Goal: Check status

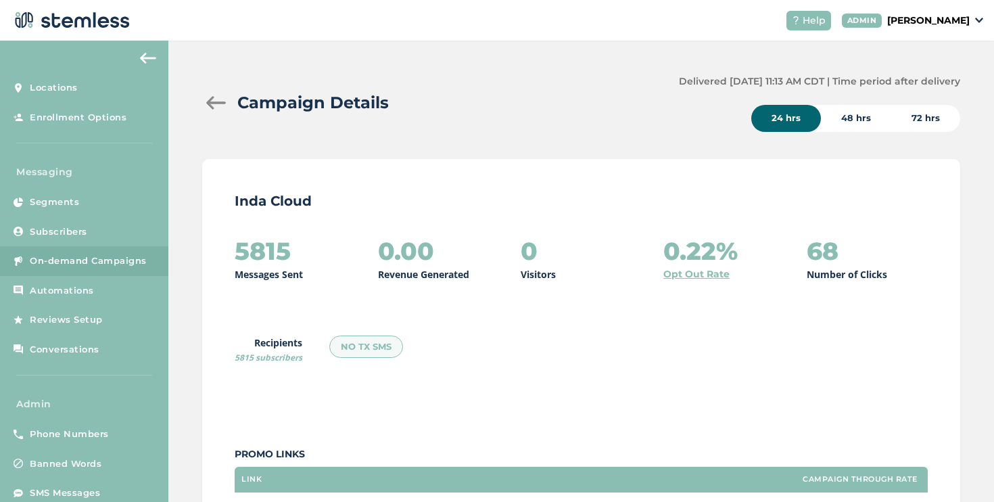
click at [216, 107] on div at bounding box center [215, 103] width 27 height 14
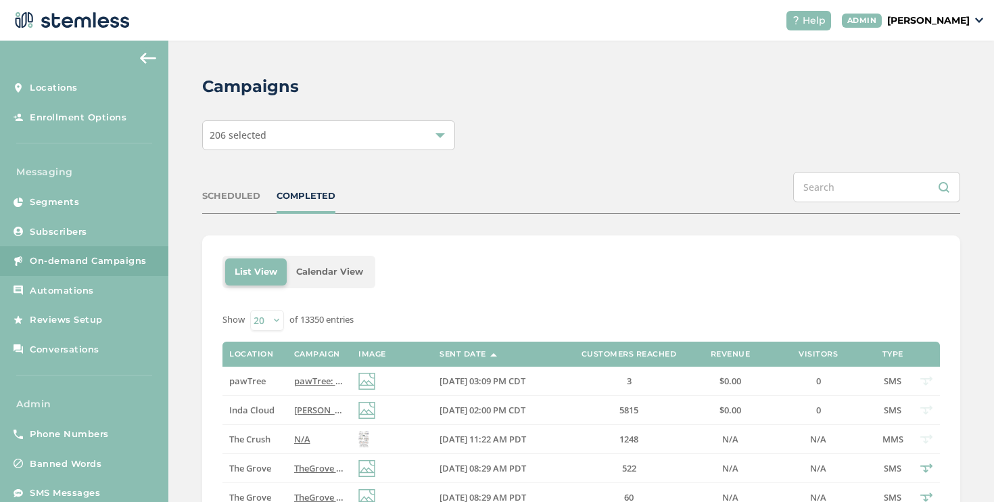
click at [242, 202] on div "SCHEDULED COMPLETED" at bounding box center [581, 193] width 758 height 42
click at [239, 198] on div "SCHEDULED" at bounding box center [231, 196] width 58 height 14
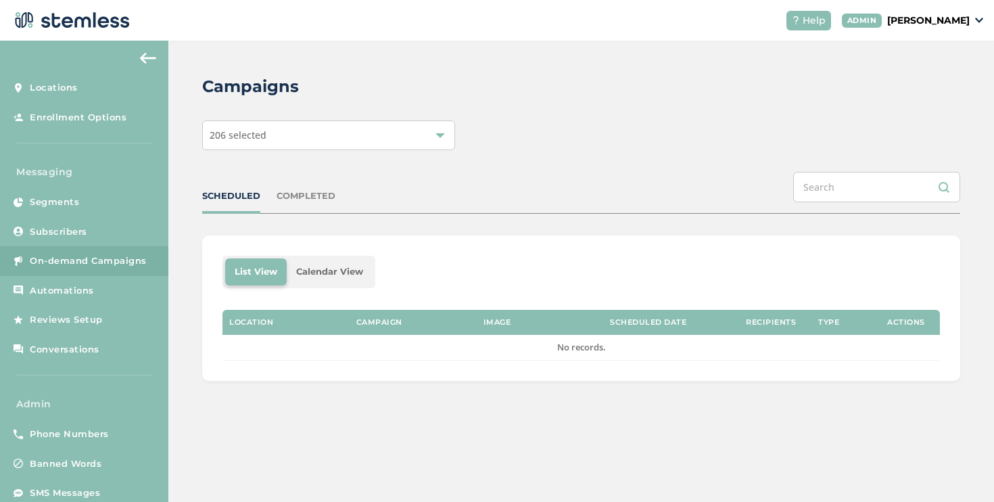
click at [286, 196] on div "COMPLETED" at bounding box center [306, 196] width 59 height 14
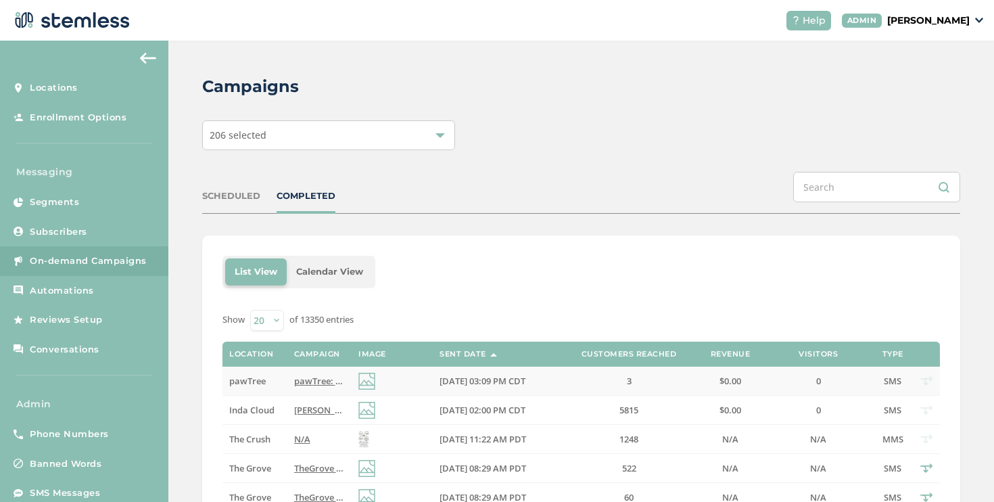
click at [298, 375] on span "pawTree: Hot off the press! Check the monthly newsletter for all updates you ne…" at bounding box center [554, 381] width 521 height 12
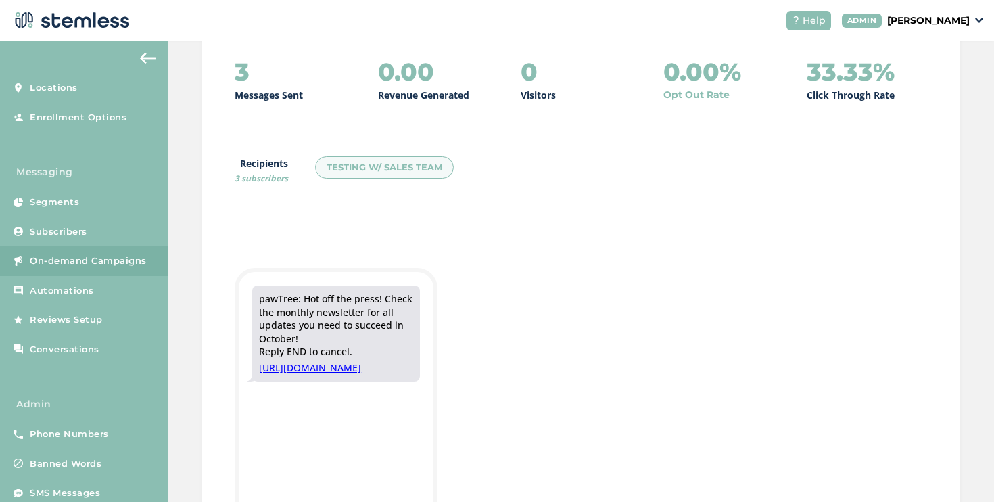
scroll to position [448, 0]
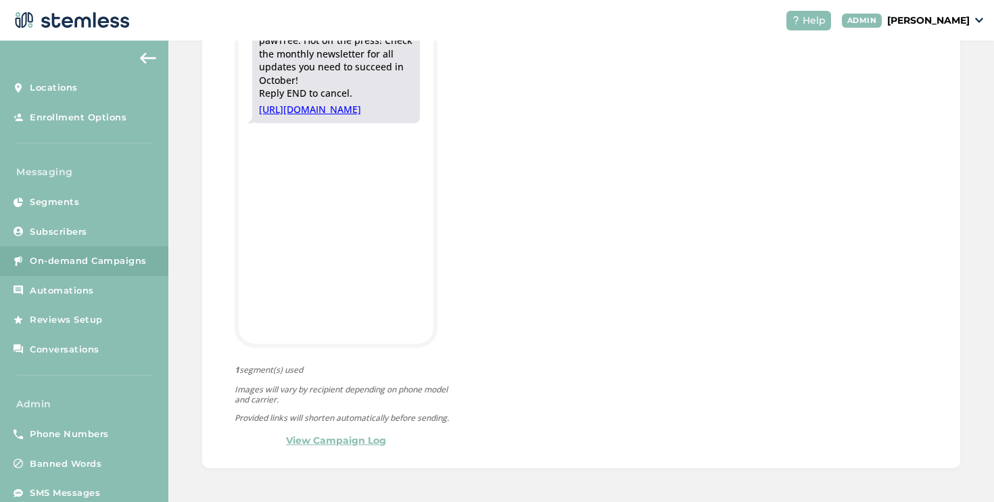
click at [327, 441] on link "View Campaign Log" at bounding box center [336, 441] width 100 height 14
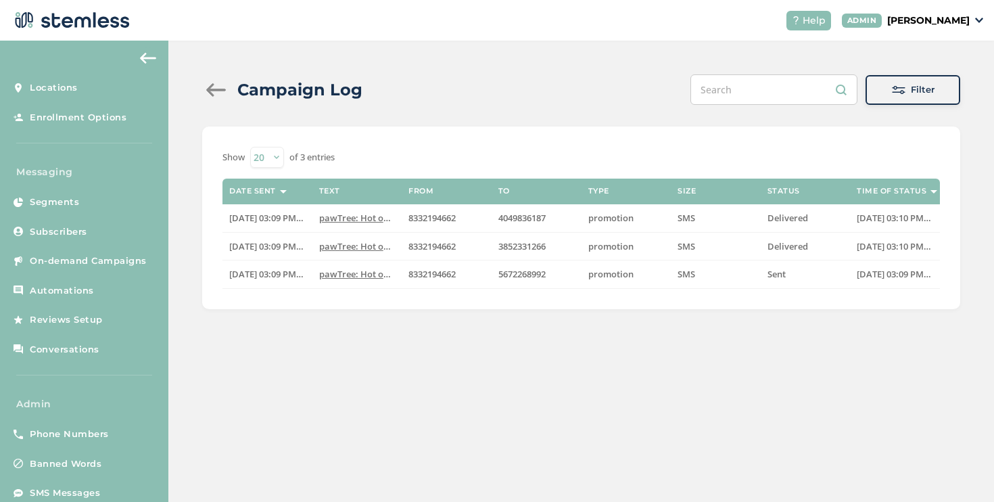
click at [222, 87] on div at bounding box center [215, 90] width 27 height 14
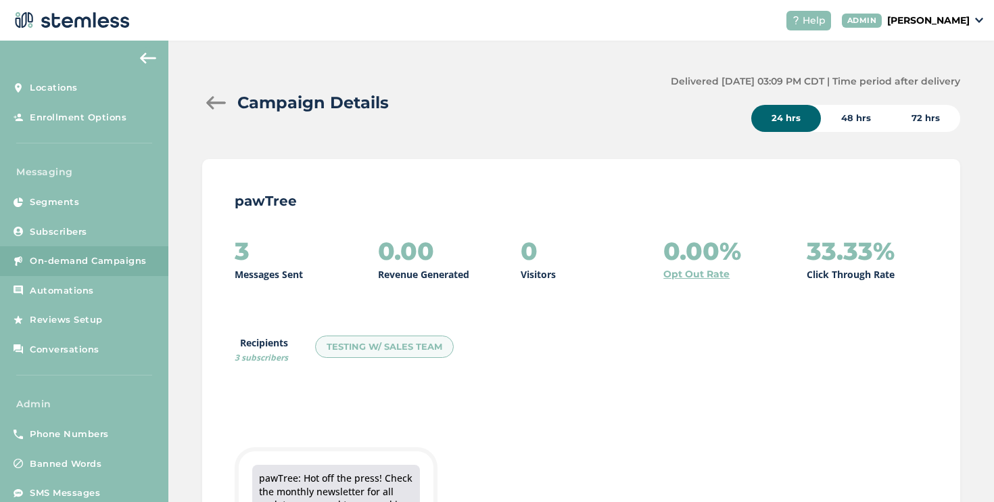
click at [216, 100] on div at bounding box center [215, 103] width 27 height 14
